Goal: Information Seeking & Learning: Learn about a topic

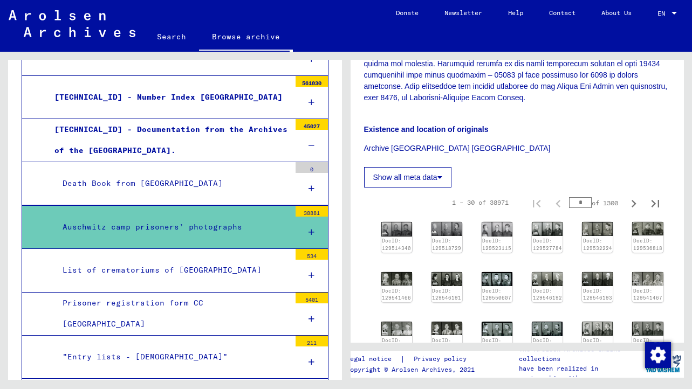
scroll to position [303, 0]
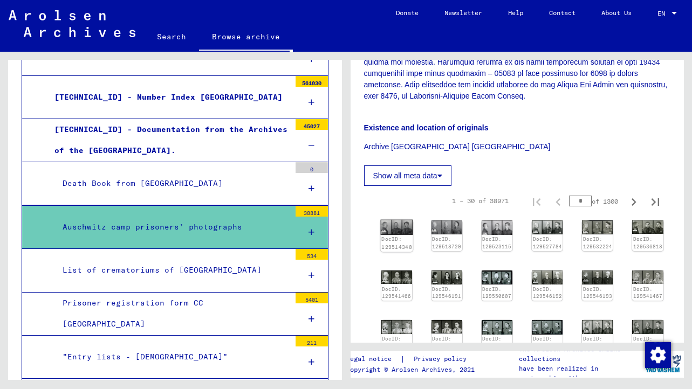
click at [403, 225] on img at bounding box center [396, 227] width 32 height 15
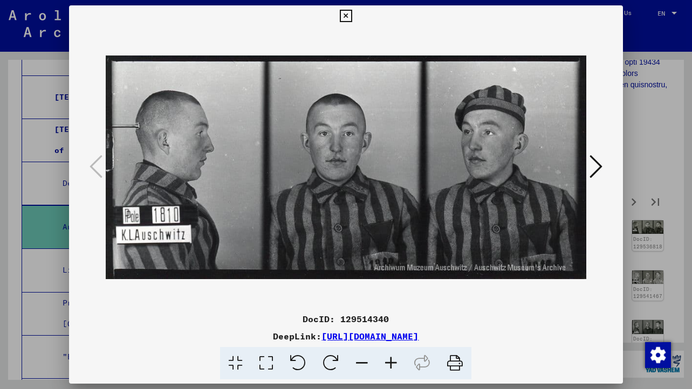
click at [594, 174] on icon at bounding box center [596, 167] width 13 height 26
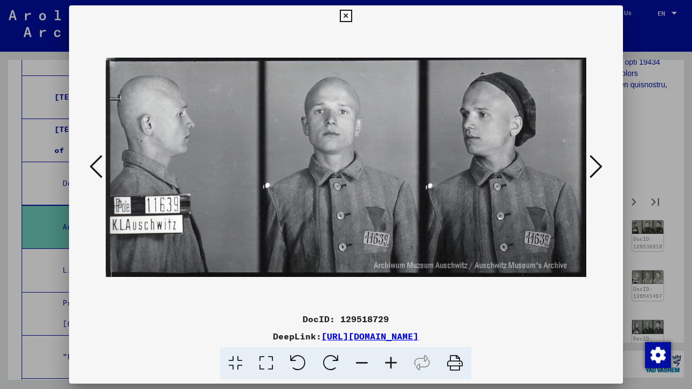
click at [594, 174] on icon at bounding box center [596, 167] width 13 height 26
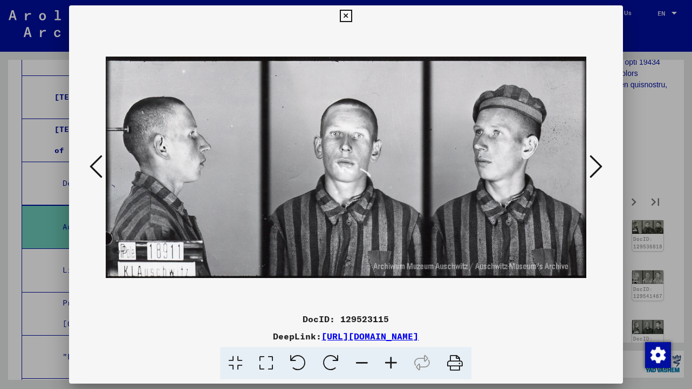
click at [594, 174] on icon at bounding box center [596, 167] width 13 height 26
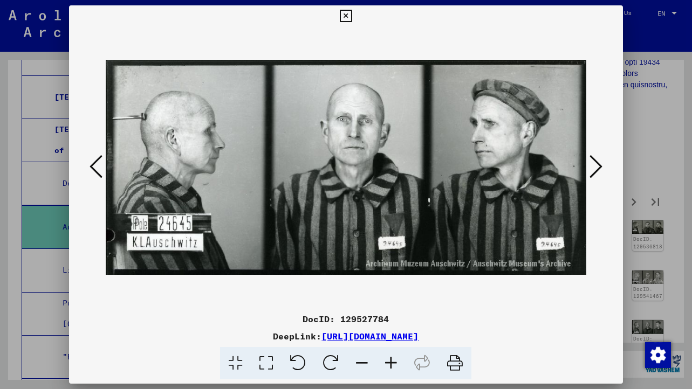
click at [594, 174] on icon at bounding box center [596, 167] width 13 height 26
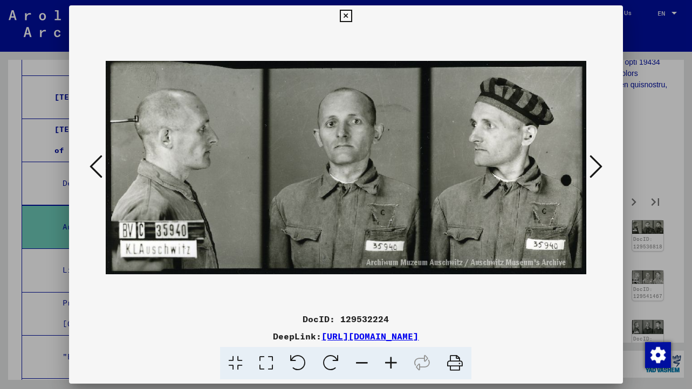
click at [594, 174] on icon at bounding box center [596, 167] width 13 height 26
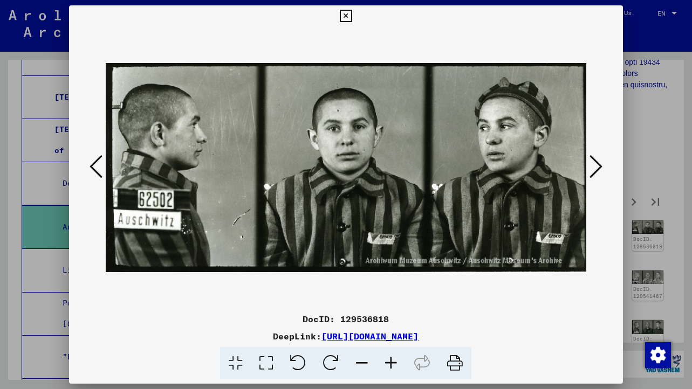
click at [594, 174] on icon at bounding box center [596, 167] width 13 height 26
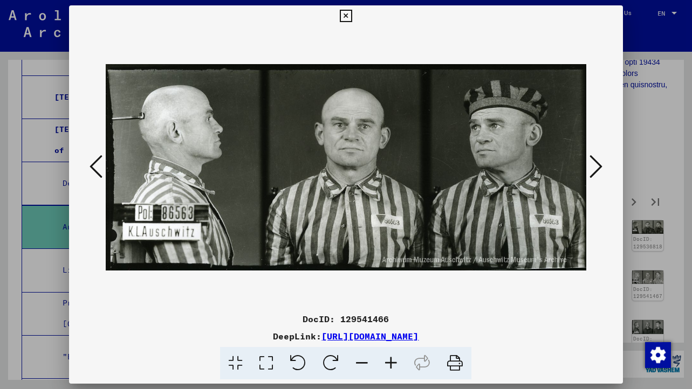
click at [594, 174] on icon at bounding box center [596, 167] width 13 height 26
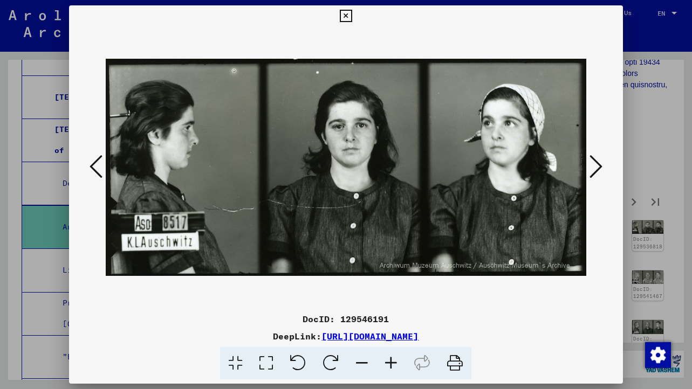
click at [594, 174] on icon at bounding box center [596, 167] width 13 height 26
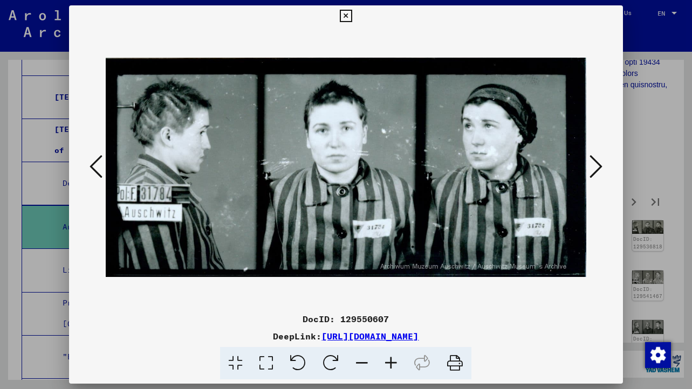
click at [594, 174] on icon at bounding box center [596, 167] width 13 height 26
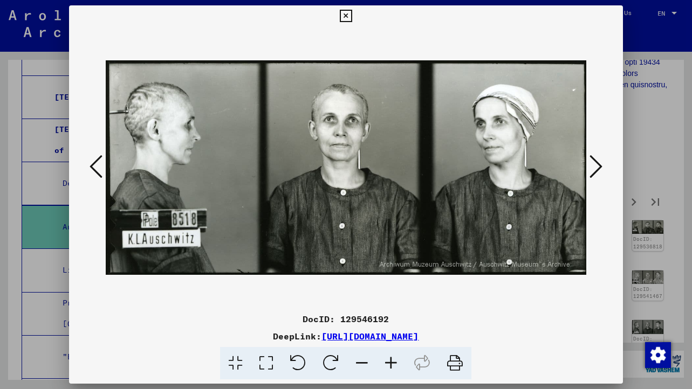
click at [594, 174] on icon at bounding box center [596, 167] width 13 height 26
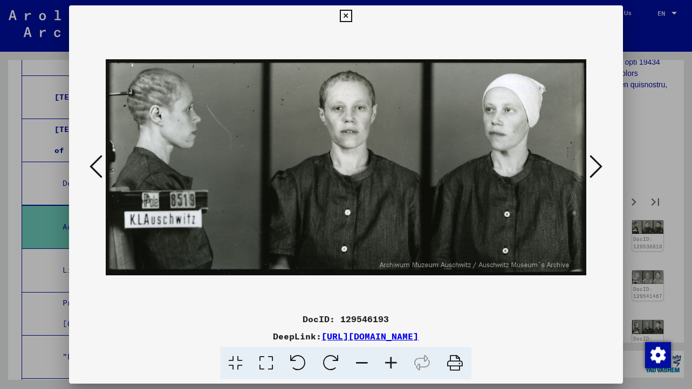
click at [594, 174] on icon at bounding box center [596, 167] width 13 height 26
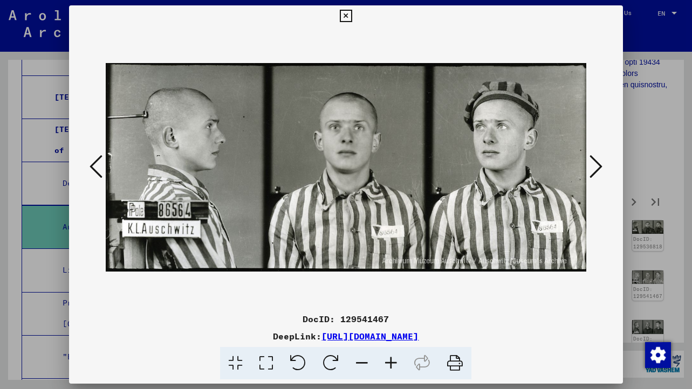
click at [594, 174] on icon at bounding box center [596, 167] width 13 height 26
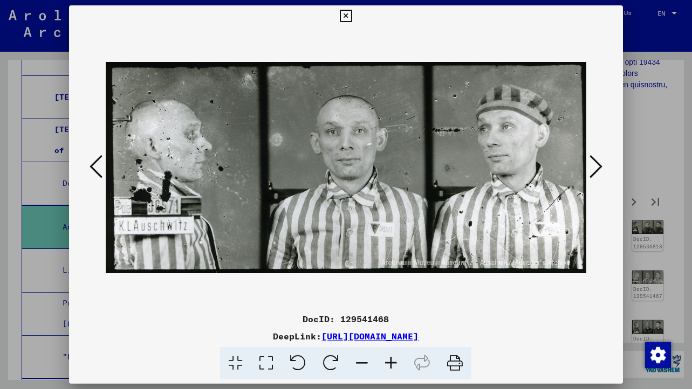
click at [594, 174] on icon at bounding box center [596, 167] width 13 height 26
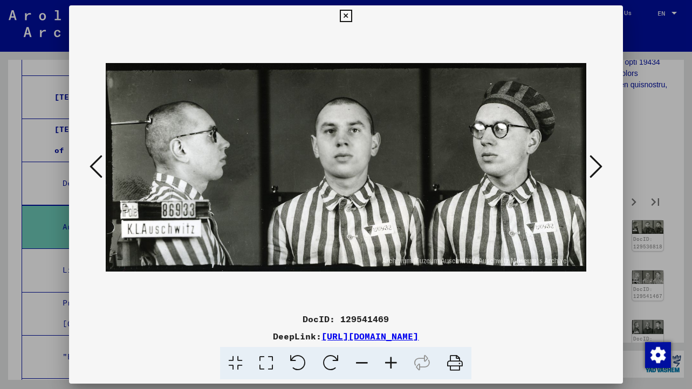
click at [95, 165] on icon at bounding box center [96, 167] width 13 height 26
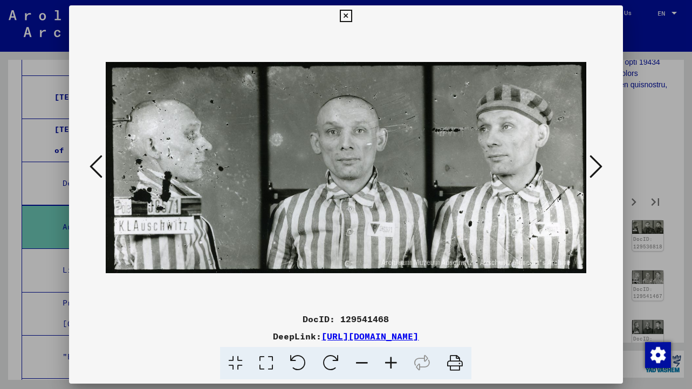
click at [602, 167] on icon at bounding box center [596, 167] width 13 height 26
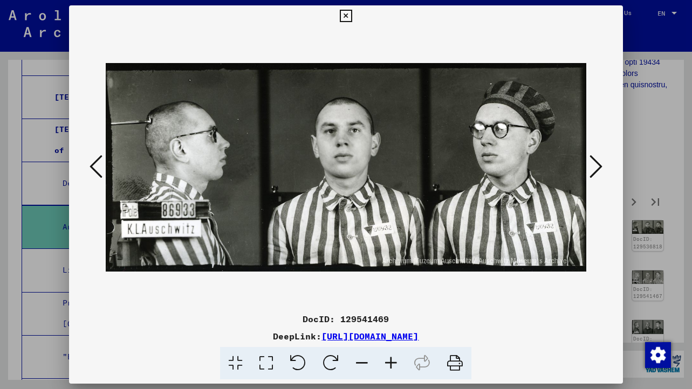
click at [602, 167] on icon at bounding box center [596, 167] width 13 height 26
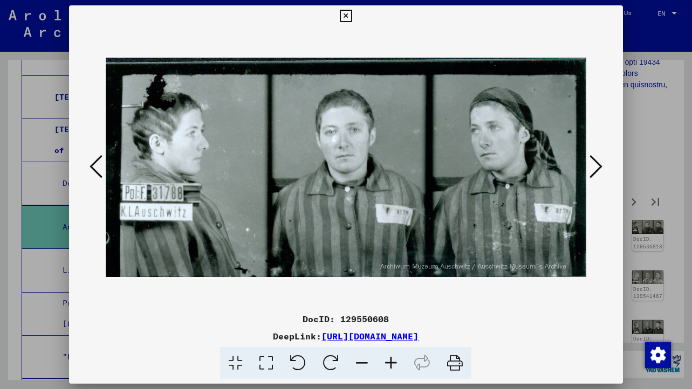
click at [602, 167] on icon at bounding box center [596, 167] width 13 height 26
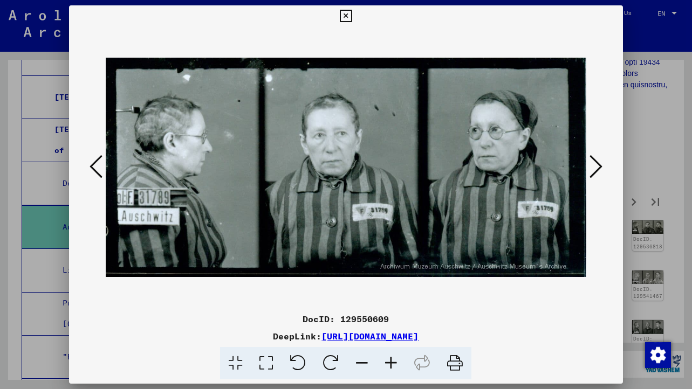
click at [602, 167] on icon at bounding box center [596, 167] width 13 height 26
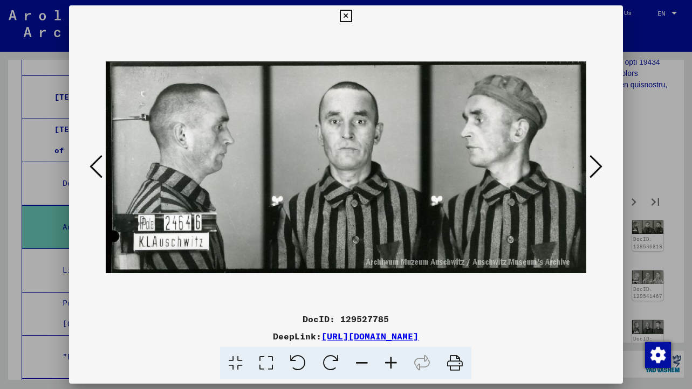
click at [602, 167] on icon at bounding box center [596, 167] width 13 height 26
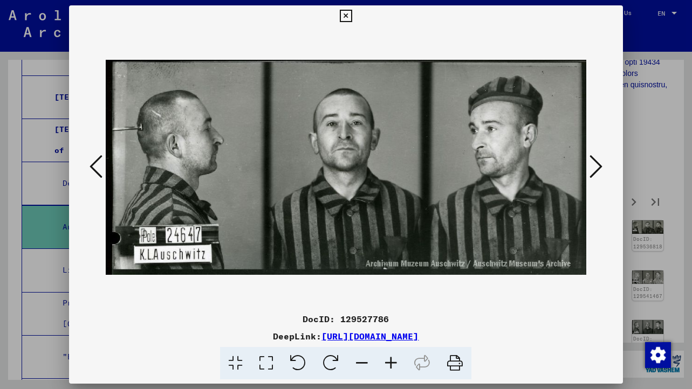
click at [602, 167] on icon at bounding box center [596, 167] width 13 height 26
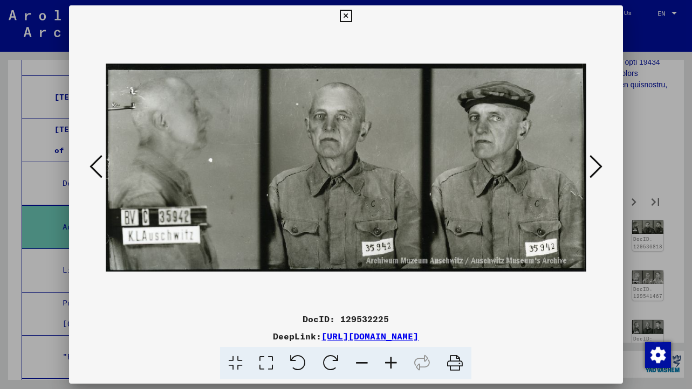
click at [602, 167] on icon at bounding box center [596, 167] width 13 height 26
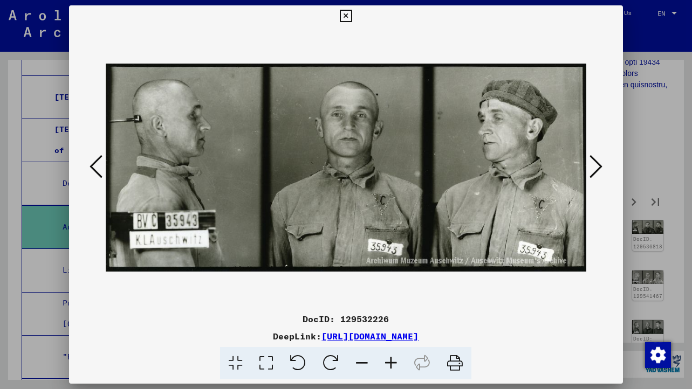
click at [602, 167] on icon at bounding box center [596, 167] width 13 height 26
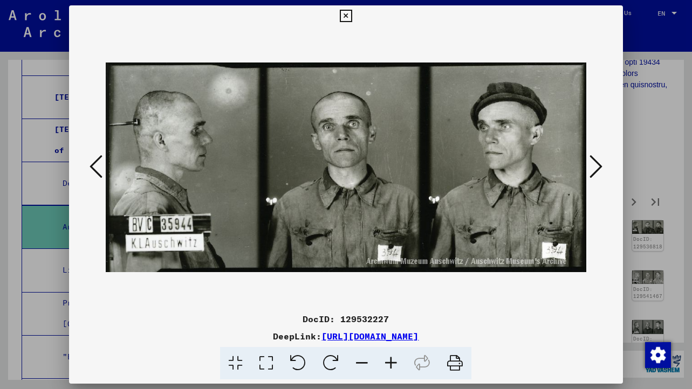
click at [602, 167] on icon at bounding box center [596, 167] width 13 height 26
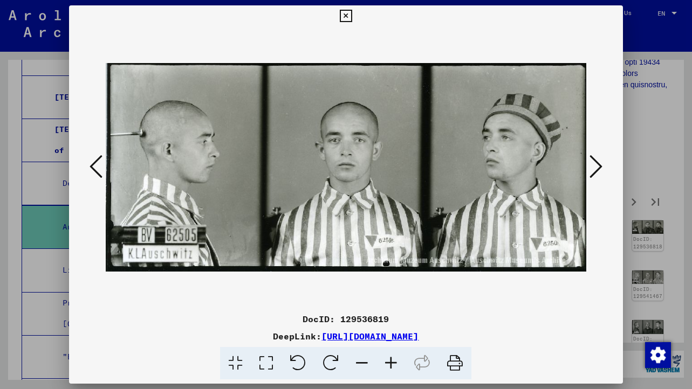
click at [602, 167] on icon at bounding box center [596, 167] width 13 height 26
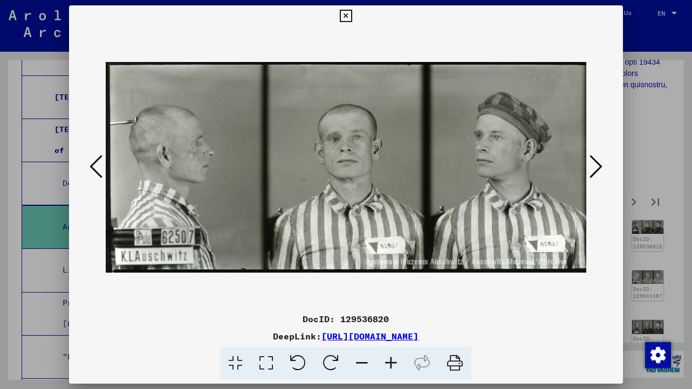
click at [602, 167] on icon at bounding box center [596, 167] width 13 height 26
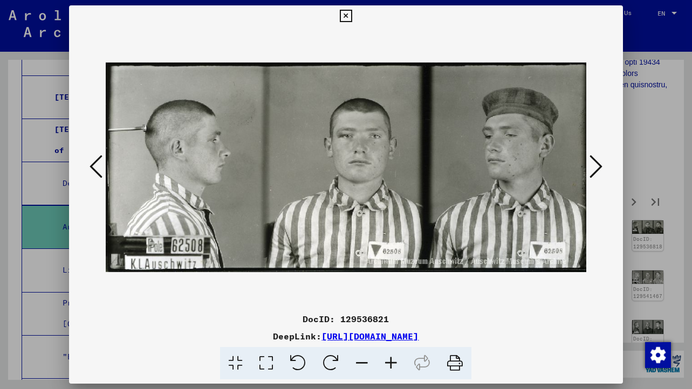
click at [602, 167] on icon at bounding box center [596, 167] width 13 height 26
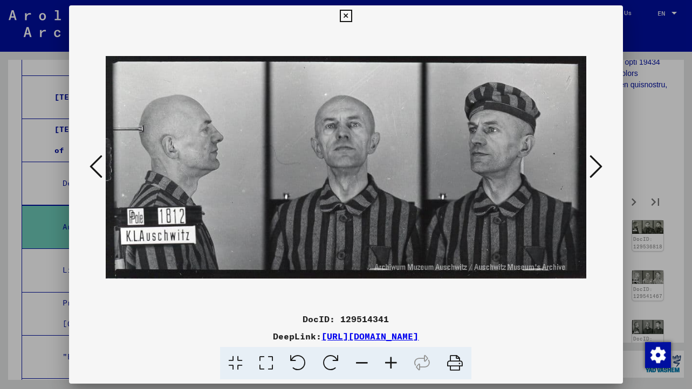
click at [602, 167] on icon at bounding box center [596, 167] width 13 height 26
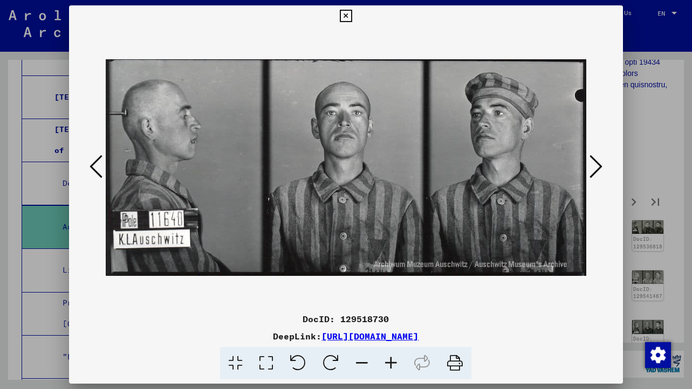
click at [602, 167] on icon at bounding box center [596, 167] width 13 height 26
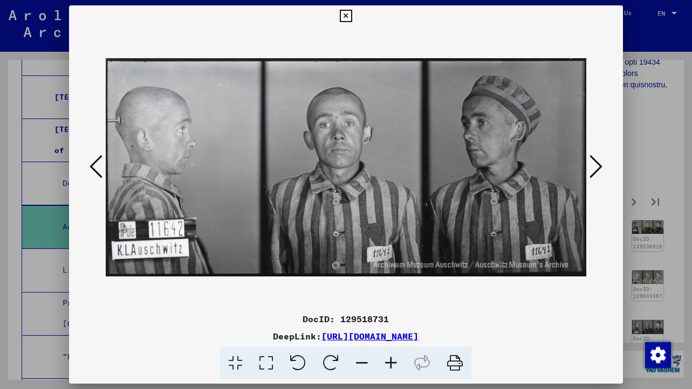
click at [602, 167] on icon at bounding box center [596, 167] width 13 height 26
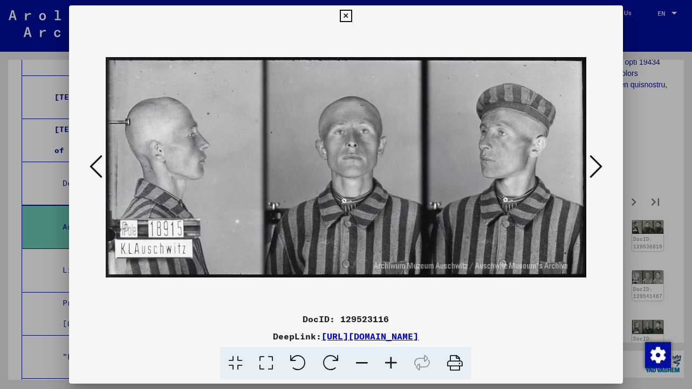
click at [343, 13] on icon at bounding box center [346, 16] width 12 height 13
